Goal: Find specific page/section: Find specific page/section

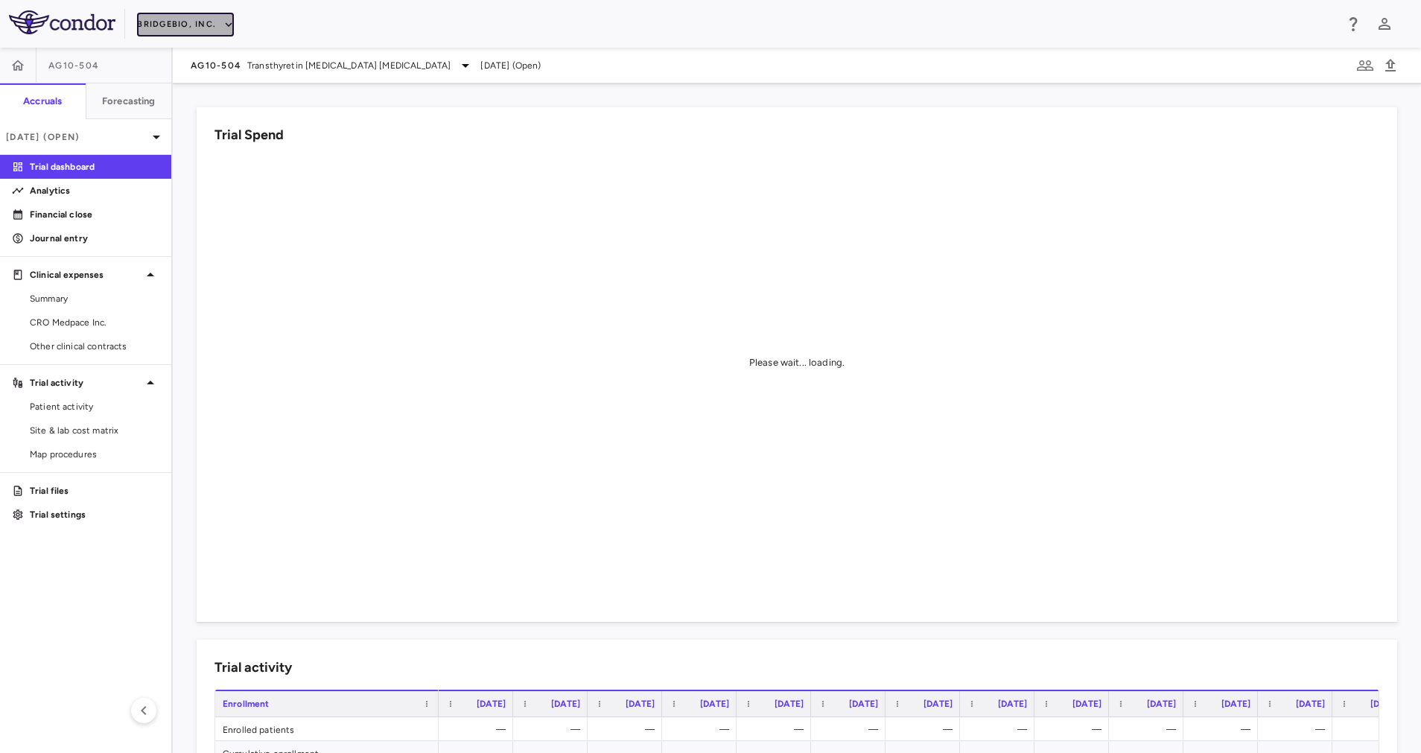
click at [224, 27] on icon "button" at bounding box center [228, 24] width 13 height 13
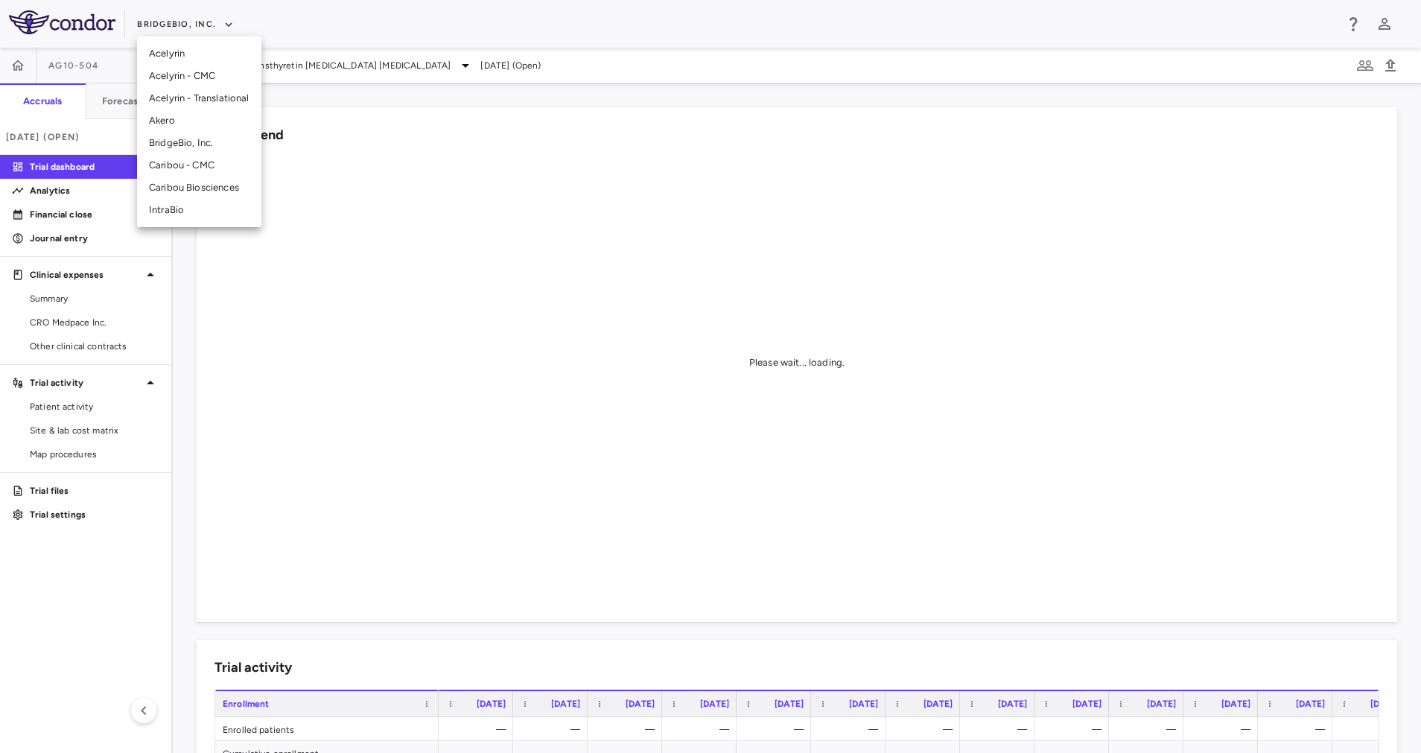
click at [188, 203] on li "IntraBio" at bounding box center [199, 210] width 124 height 22
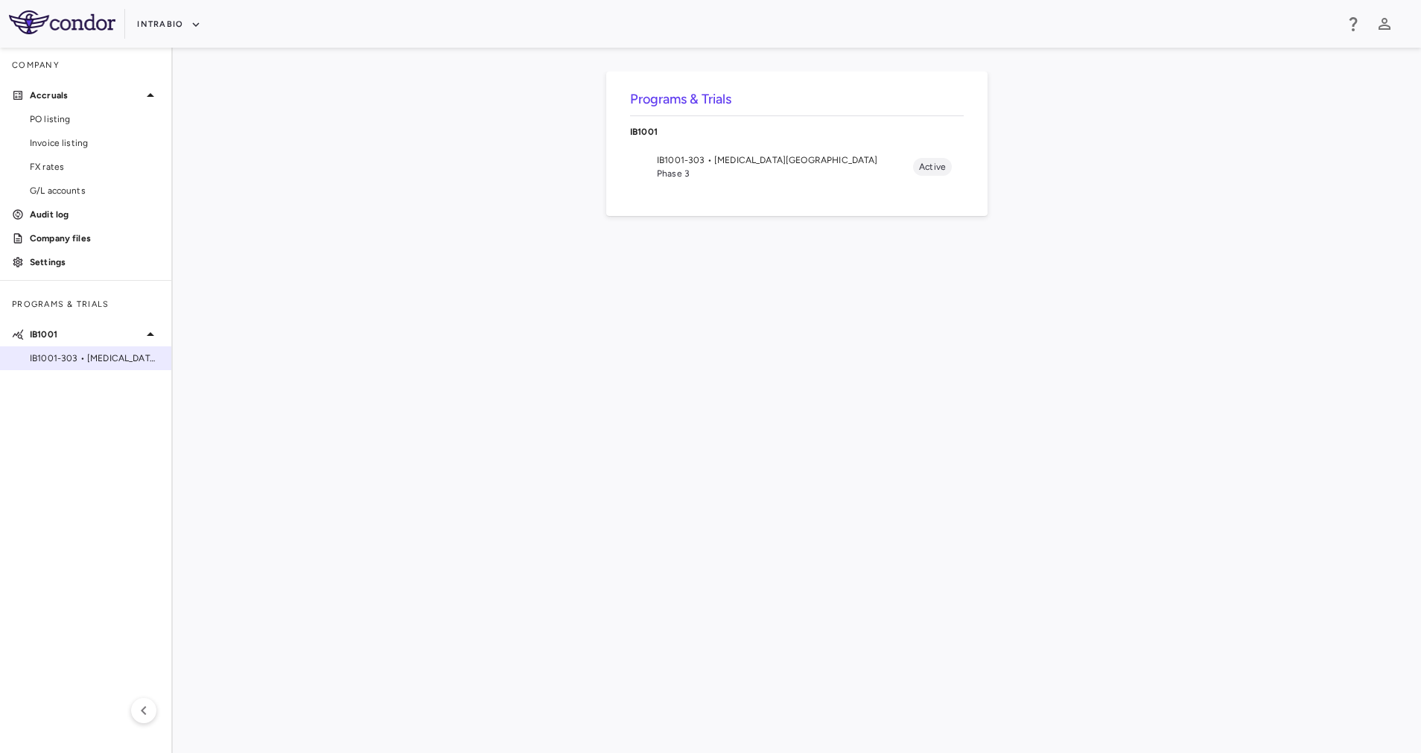
click at [83, 363] on span "IB1001-303 • [MEDICAL_DATA][GEOGRAPHIC_DATA]" at bounding box center [95, 358] width 130 height 13
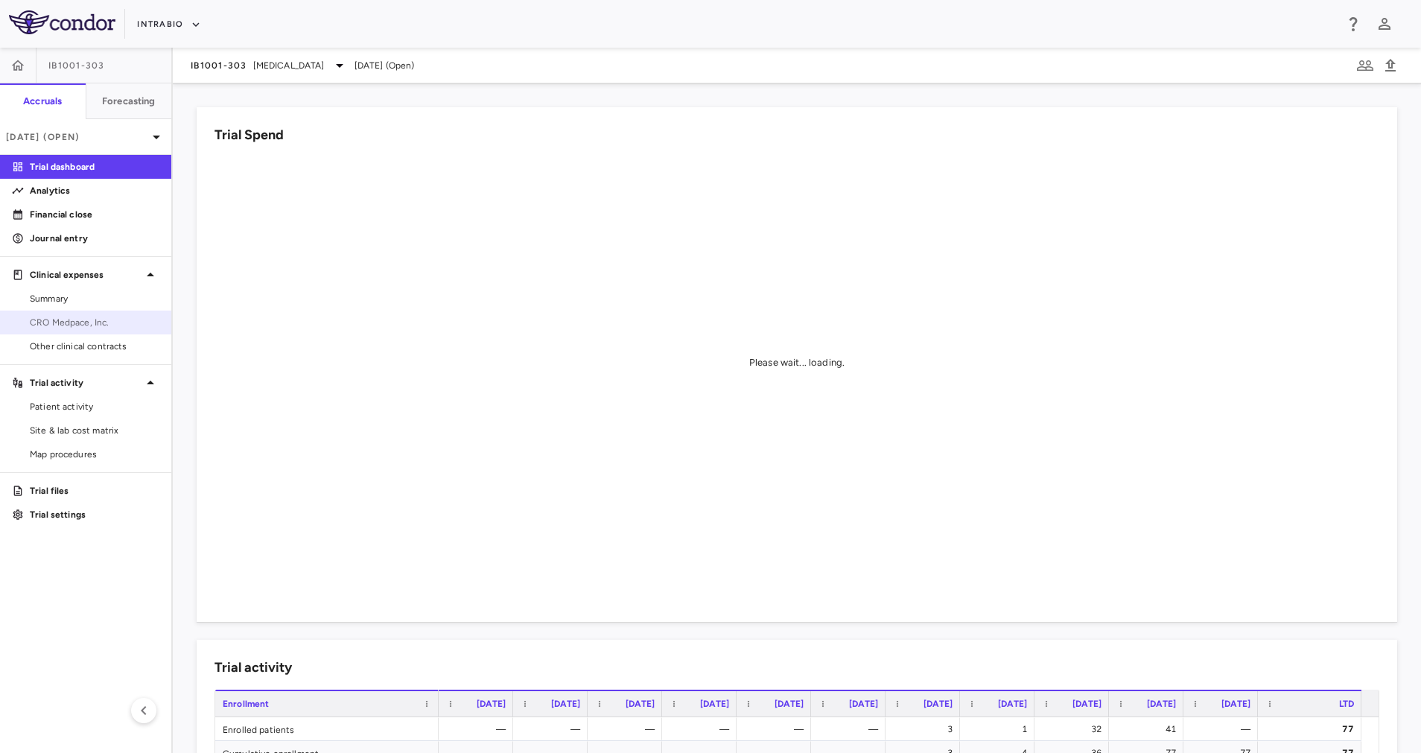
click at [60, 321] on span "CRO Medpace, Inc." at bounding box center [95, 322] width 130 height 13
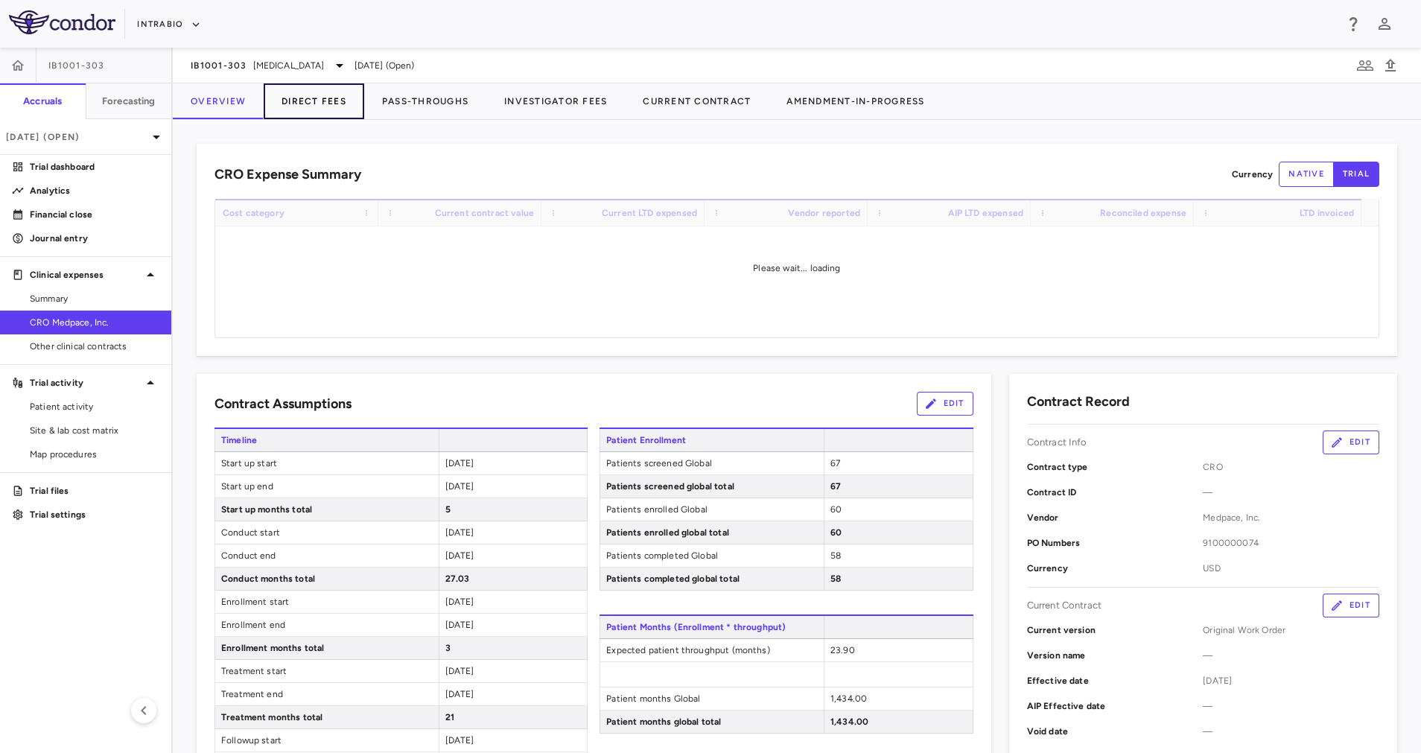
click at [273, 95] on button "Direct Fees" at bounding box center [314, 101] width 101 height 36
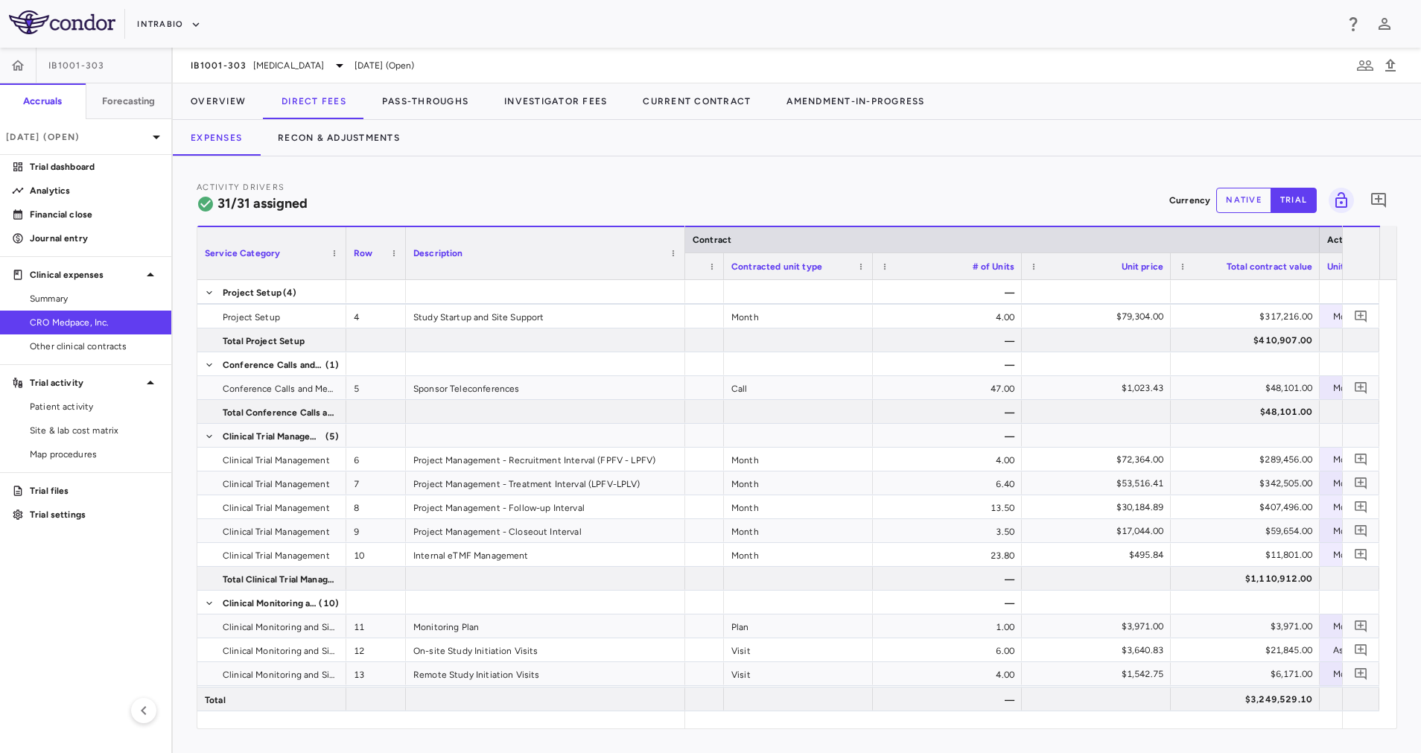
drag, startPoint x: 552, startPoint y: 256, endPoint x: 682, endPoint y: 249, distance: 130.6
click at [682, 249] on div at bounding box center [685, 253] width 6 height 52
